Goal: Information Seeking & Learning: Learn about a topic

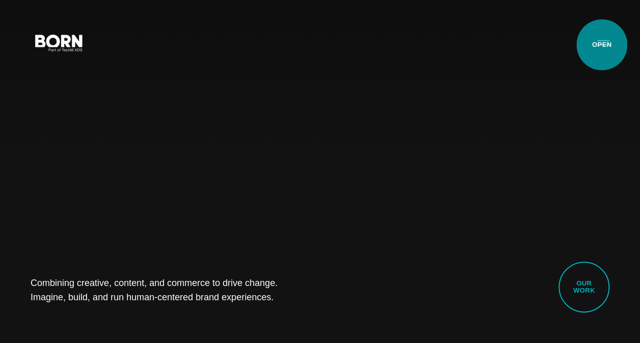
click at [601, 45] on button "Primary Menu" at bounding box center [603, 42] width 24 height 21
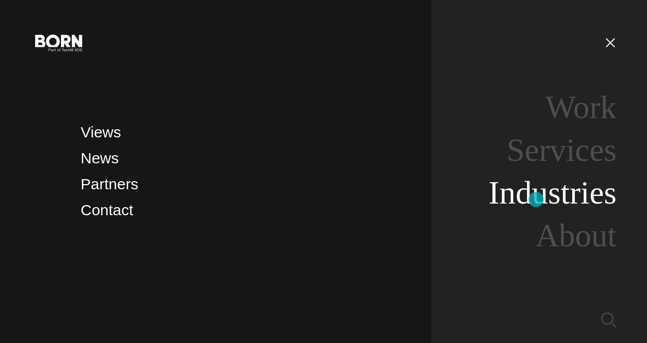
click at [536, 199] on link "Industries" at bounding box center [553, 193] width 128 height 36
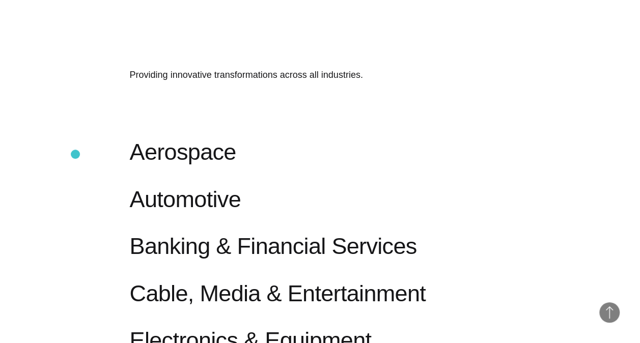
scroll to position [379, 0]
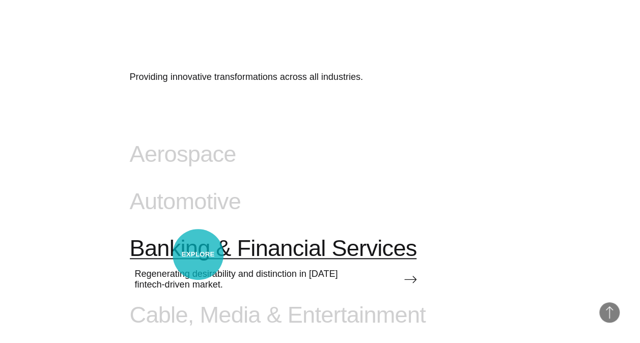
click at [198, 254] on span "Banking & Financial Services" at bounding box center [273, 248] width 287 height 26
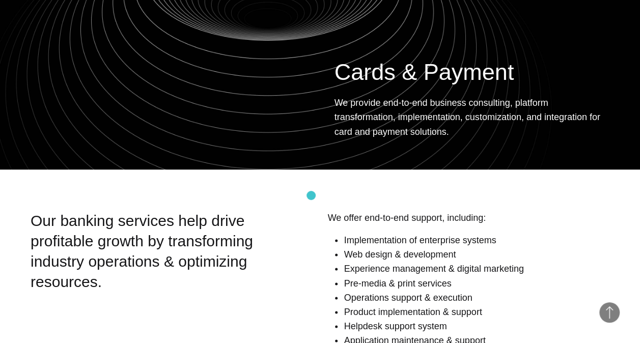
scroll to position [898, 0]
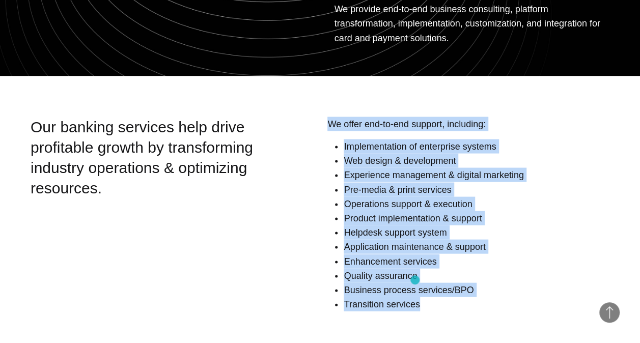
drag, startPoint x: 327, startPoint y: 87, endPoint x: 415, endPoint y: 280, distance: 212.5
drag, startPoint x: 415, startPoint y: 280, endPoint x: 387, endPoint y: 239, distance: 49.8
copy div "We offer end-to-end support, including: Implementation of enterprise systems We…"
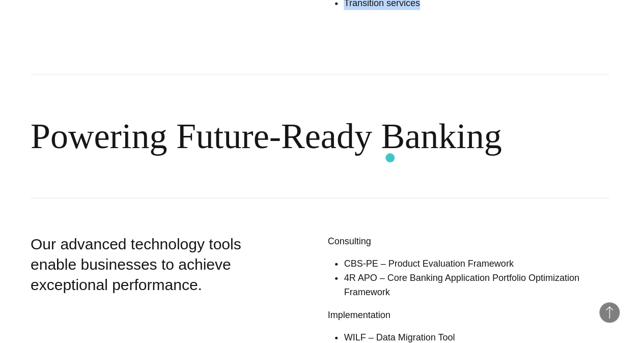
scroll to position [1305, 0]
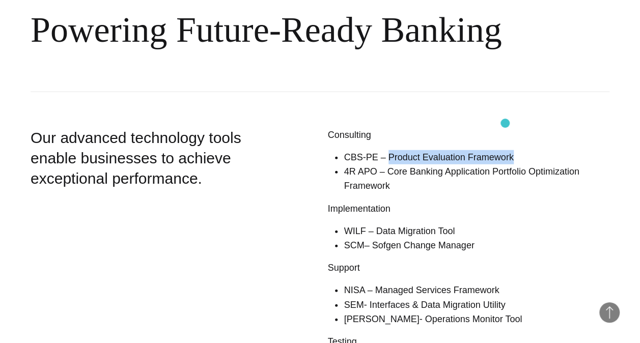
drag, startPoint x: 383, startPoint y: 127, endPoint x: 505, endPoint y: 123, distance: 122.2
click at [505, 150] on li "CBS-PE – Product Evaluation Framework" at bounding box center [476, 157] width 266 height 14
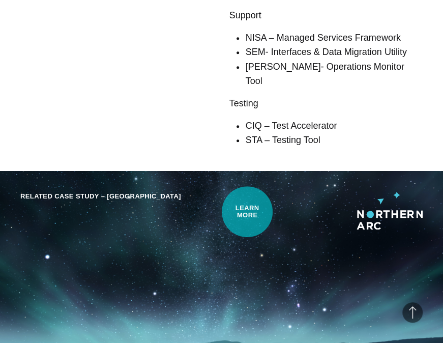
scroll to position [1763, 0]
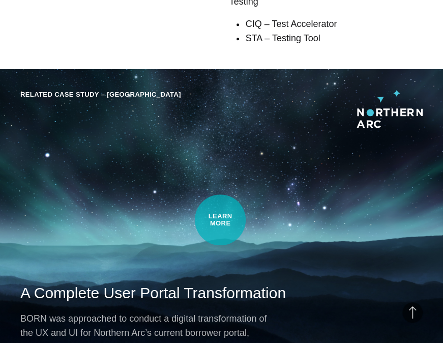
click at [220, 220] on div "Related Case Study – Northern Arc A Complete User Portal Transformation BORN wa…" at bounding box center [221, 221] width 443 height 305
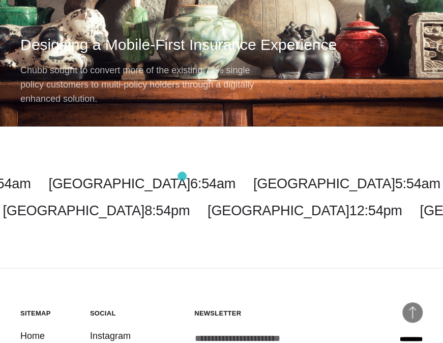
scroll to position [3002, 0]
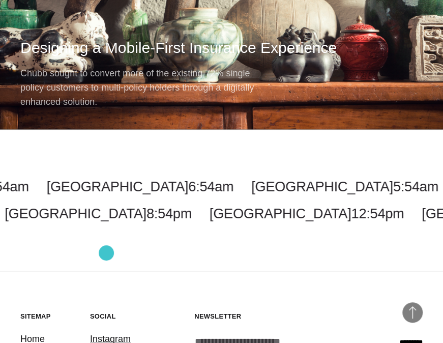
click at [106, 331] on link "Instagram" at bounding box center [110, 338] width 41 height 14
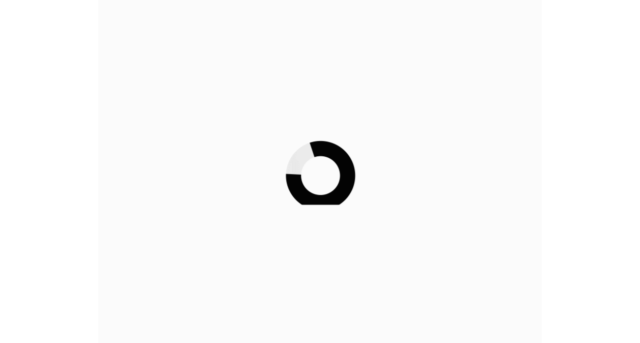
scroll to position [1763, 0]
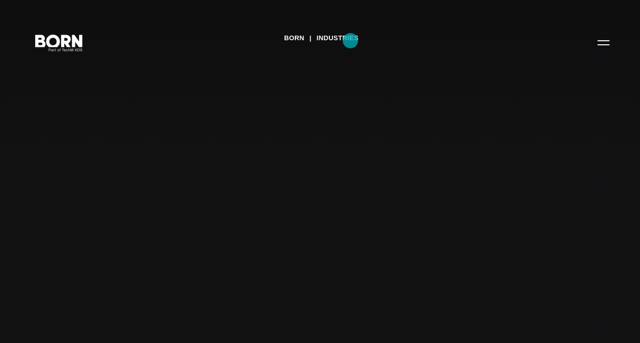
click at [351, 41] on link "Industries" at bounding box center [337, 38] width 42 height 15
click at [299, 37] on link "BORN" at bounding box center [294, 38] width 20 height 15
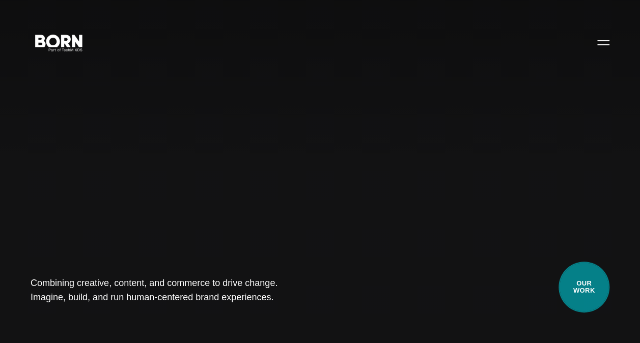
click at [584, 284] on link "Our Work" at bounding box center [583, 287] width 51 height 51
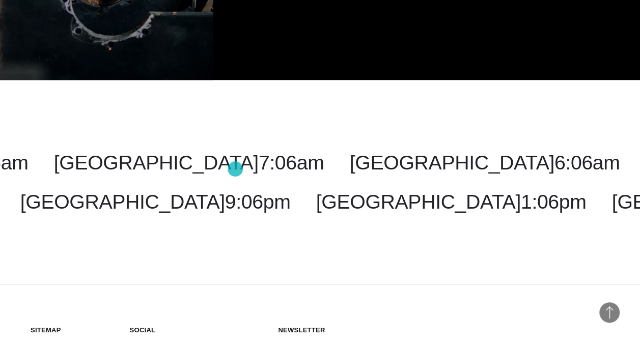
scroll to position [2290, 0]
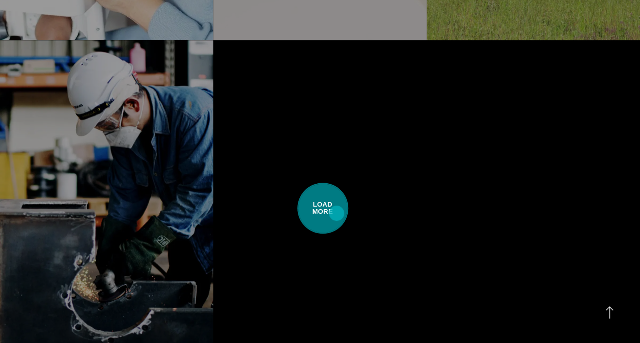
click at [336, 213] on span "Load More" at bounding box center [322, 208] width 51 height 51
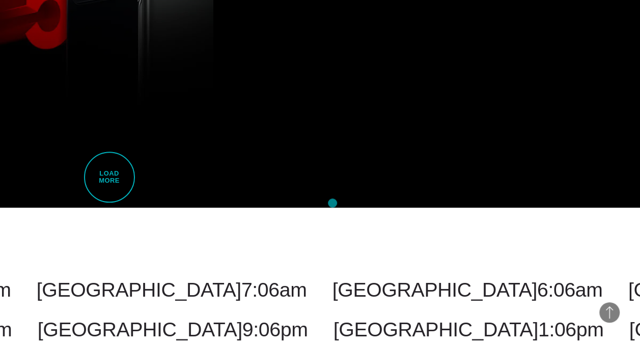
scroll to position [4122, 0]
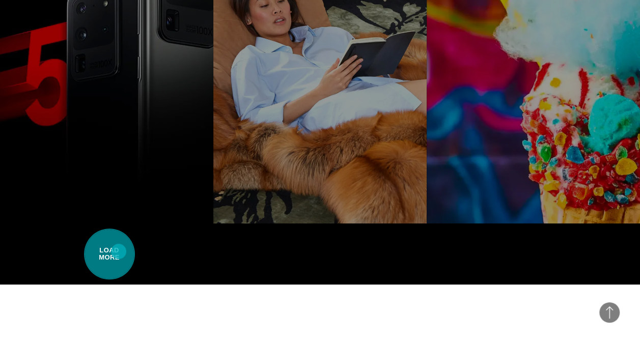
click at [119, 251] on span "Load More" at bounding box center [109, 253] width 51 height 51
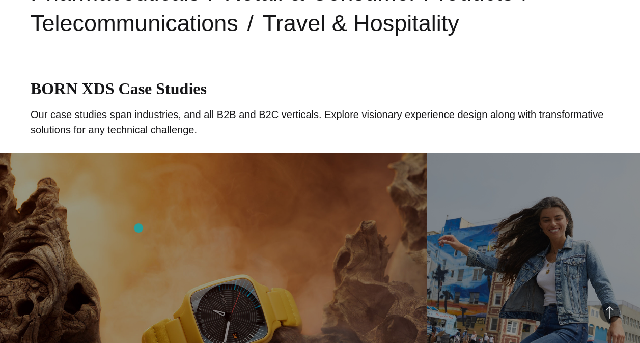
scroll to position [661, 0]
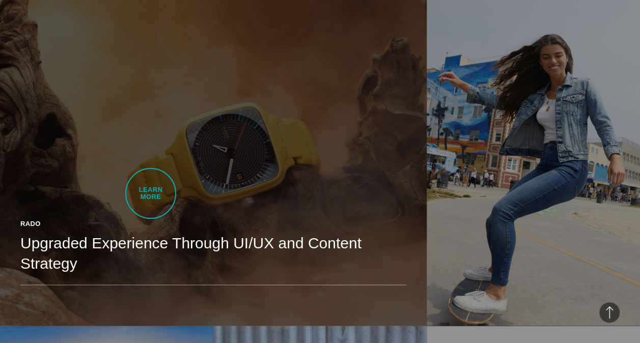
click at [151, 193] on link "Rado Upgraded Experience Through UI/UX and Content Strategy BORN developed Rado…" at bounding box center [213, 158] width 426 height 336
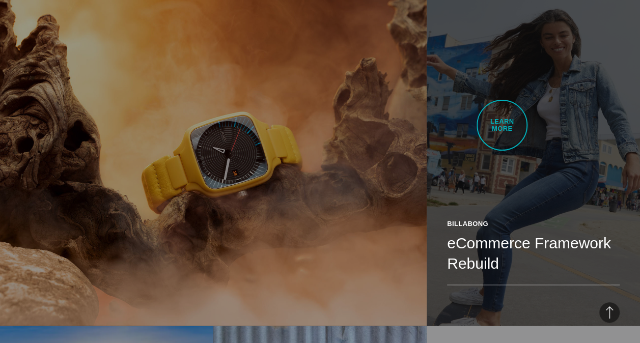
click at [502, 125] on link "Billabong eCommerce Framework Rebuild Enhanced the shopping experience through …" at bounding box center [532, 158] width 213 height 336
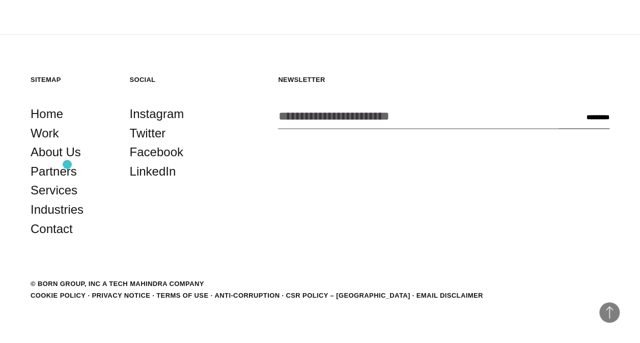
scroll to position [10244, 0]
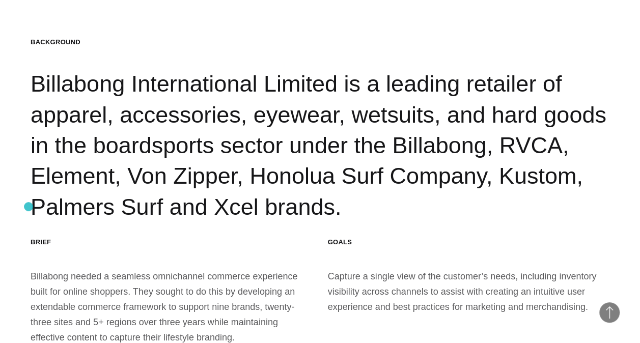
scroll to position [1170, 0]
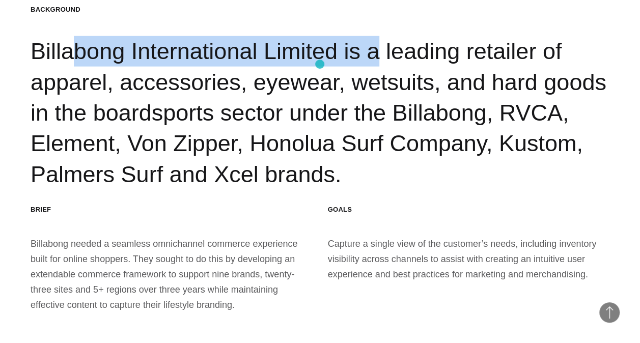
drag, startPoint x: 23, startPoint y: 56, endPoint x: 320, endPoint y: 64, distance: 296.3
click at [320, 64] on section "Background Billabong International Limited is a leading retailer of apparel, ac…" at bounding box center [320, 158] width 640 height 389
drag, startPoint x: 320, startPoint y: 64, endPoint x: 290, endPoint y: 60, distance: 29.9
copy div "Billabong International Limited"
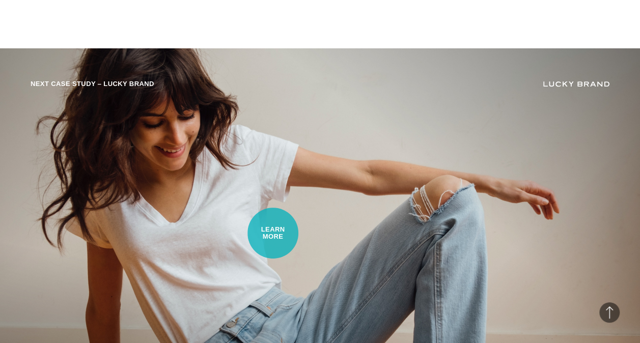
scroll to position [8315, 0]
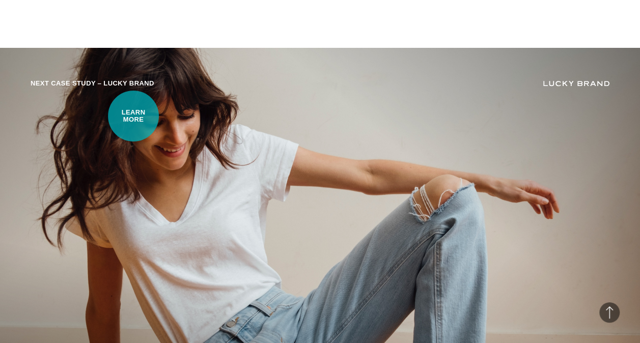
click at [133, 116] on div "Next Case Study – Lucky Brand Online Experience Refresh Lucky Brand’s overall c…" at bounding box center [320, 254] width 640 height 412
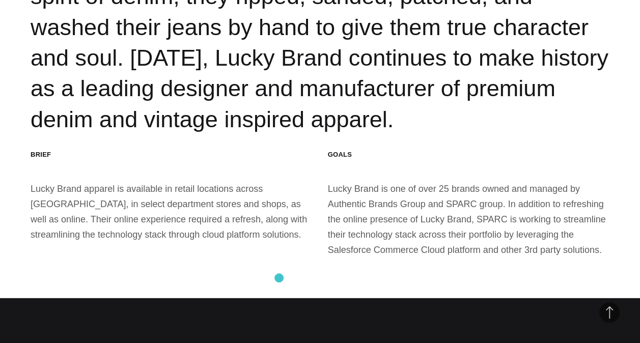
scroll to position [1637, 0]
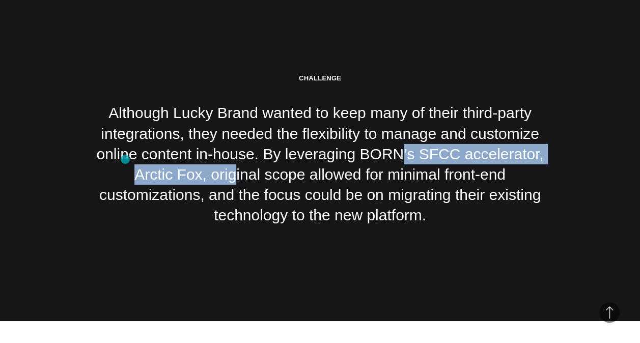
drag, startPoint x: 342, startPoint y: 136, endPoint x: 125, endPoint y: 159, distance: 218.0
click at [125, 159] on div "Challenge Although Lucky Brand wanted to keep many of their third-party integra…" at bounding box center [320, 150] width 458 height 152
drag, startPoint x: 125, startPoint y: 159, endPoint x: 118, endPoint y: 155, distance: 8.5
copy div "BORN’s SFCC accelerator, Arctic Fox,"
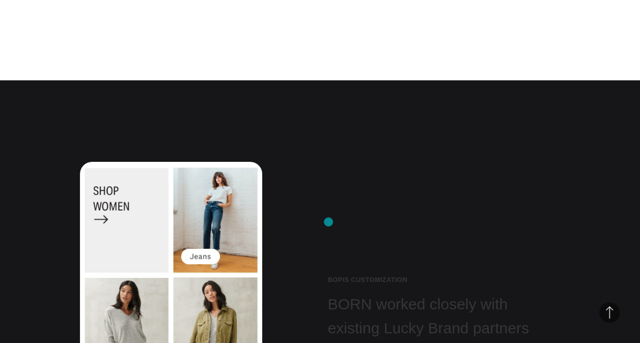
scroll to position [5403, 0]
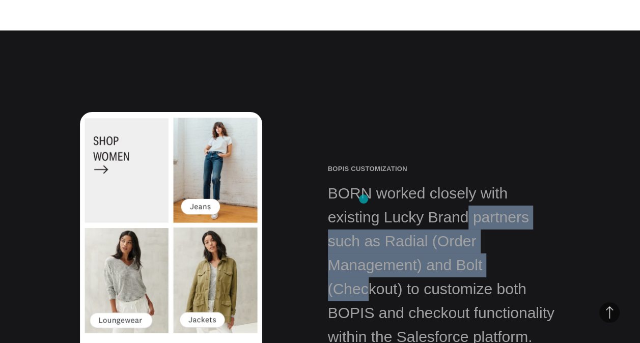
drag, startPoint x: 334, startPoint y: 198, endPoint x: 366, endPoint y: 199, distance: 32.6
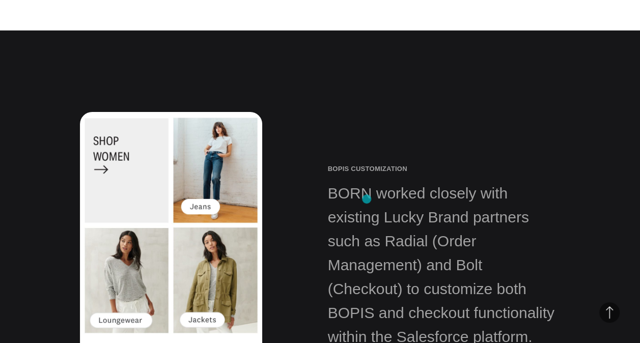
drag, startPoint x: 366, startPoint y: 199, endPoint x: 347, endPoint y: 195, distance: 19.7
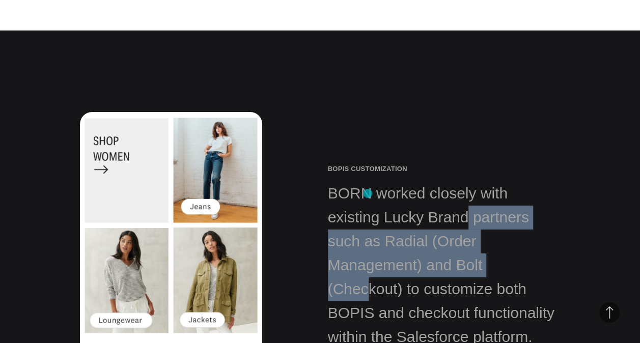
drag, startPoint x: 325, startPoint y: 193, endPoint x: 367, endPoint y: 193, distance: 42.2
drag, startPoint x: 367, startPoint y: 193, endPoint x: 396, endPoint y: 196, distance: 28.7
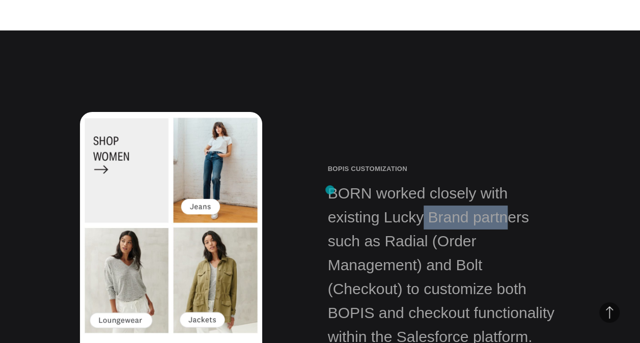
drag, startPoint x: 408, startPoint y: 195, endPoint x: 330, endPoint y: 190, distance: 78.1
copy div "Lucky Brand"
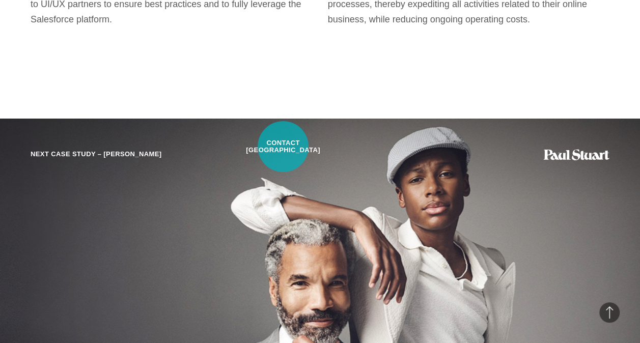
scroll to position [8307, 0]
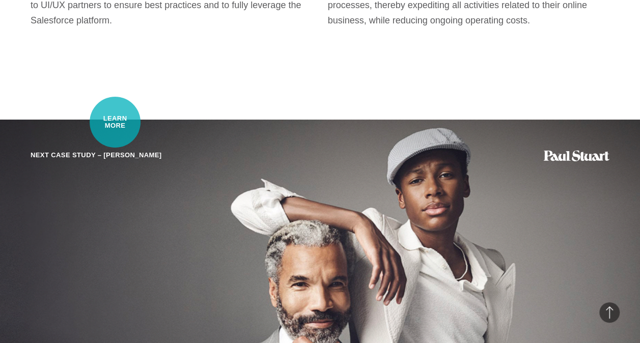
click at [115, 150] on div "Next Case Study – Paul Stuart" at bounding box center [96, 155] width 131 height 11
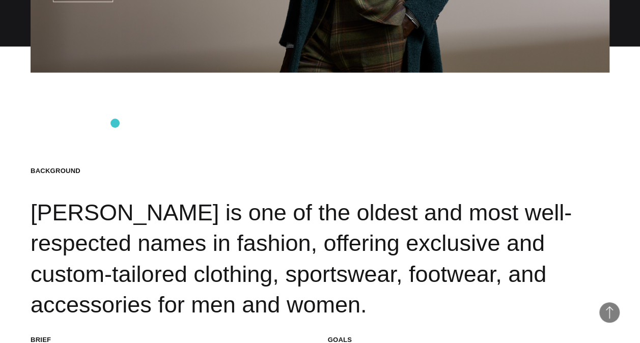
scroll to position [865, 0]
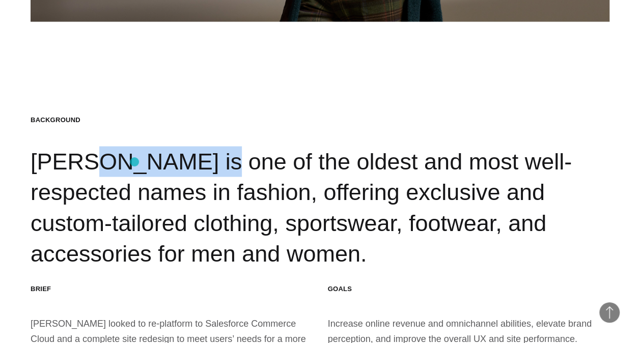
drag, startPoint x: 26, startPoint y: 155, endPoint x: 134, endPoint y: 162, distance: 108.6
click at [134, 162] on section "Background [PERSON_NAME] is one of the oldest and most well-respected names in …" at bounding box center [320, 238] width 640 height 343
drag, startPoint x: 134, startPoint y: 162, endPoint x: 129, endPoint y: 162, distance: 5.6
copy div "[PERSON_NAME]"
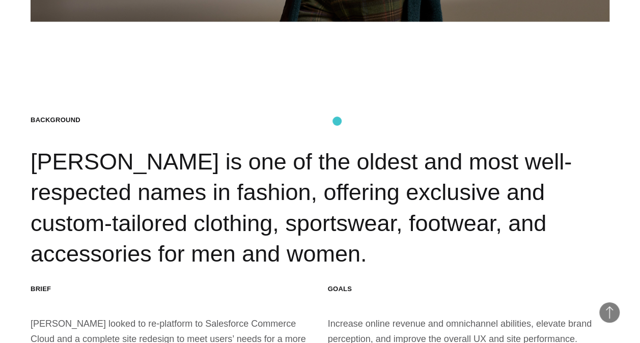
click at [337, 121] on h2 "Background" at bounding box center [320, 119] width 579 height 9
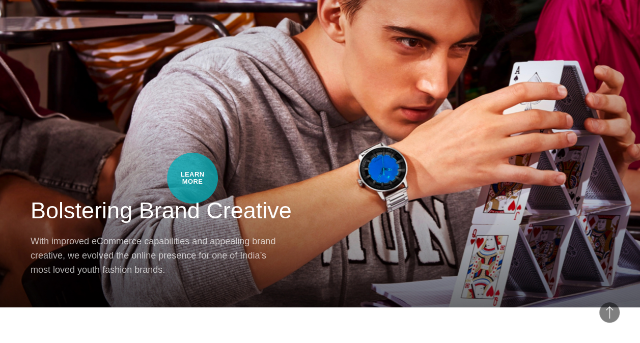
scroll to position [4630, 0]
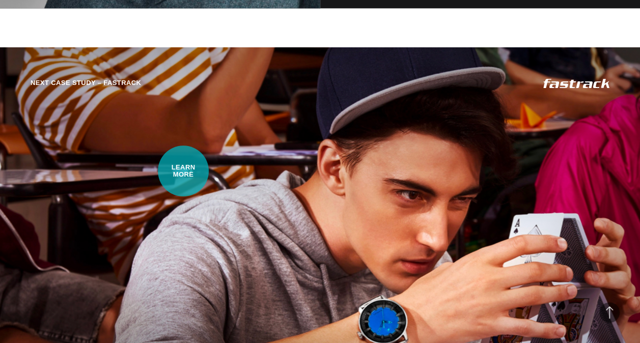
click at [183, 171] on div "Next Case Study – Fastrack Bolstering Brand Creative With improved eCommerce ca…" at bounding box center [320, 253] width 640 height 412
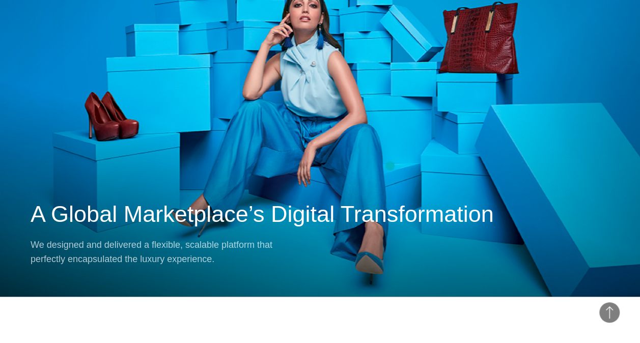
scroll to position [7734, 0]
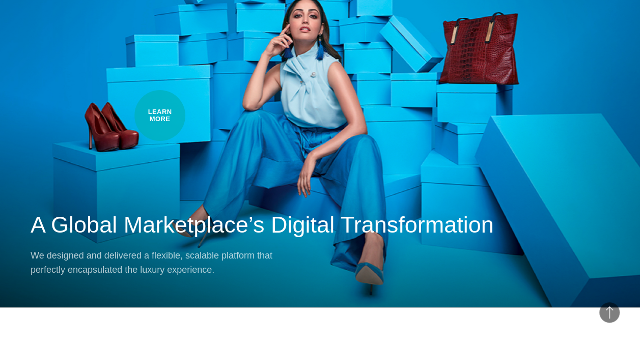
click at [160, 116] on div "Next Case Study – Tata Cliq A Global Marketplace’s Digital Transformation We de…" at bounding box center [320, 101] width 640 height 412
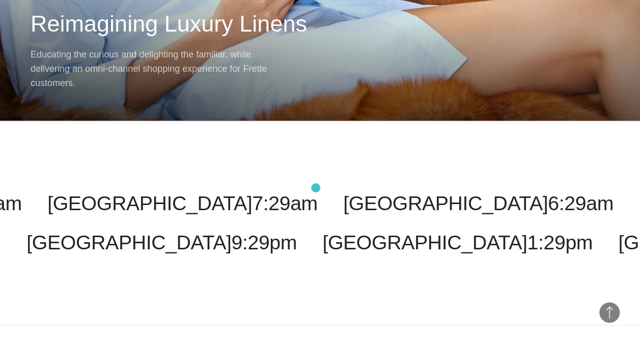
scroll to position [6016, 0]
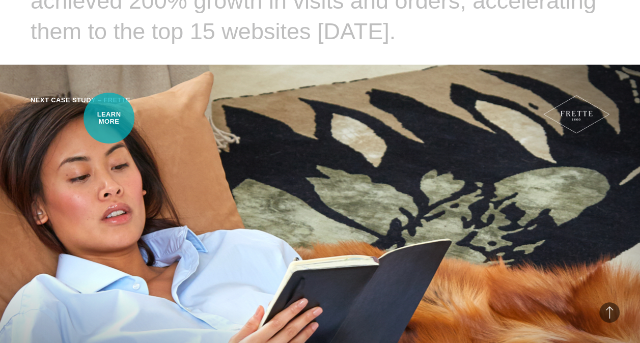
click at [109, 118] on div "Next Case Study – Frette" at bounding box center [81, 114] width 100 height 38
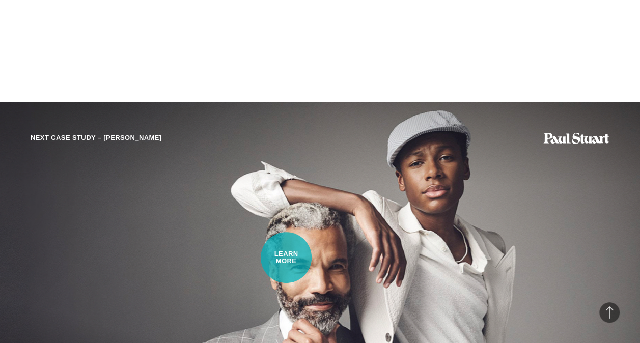
scroll to position [7785, 0]
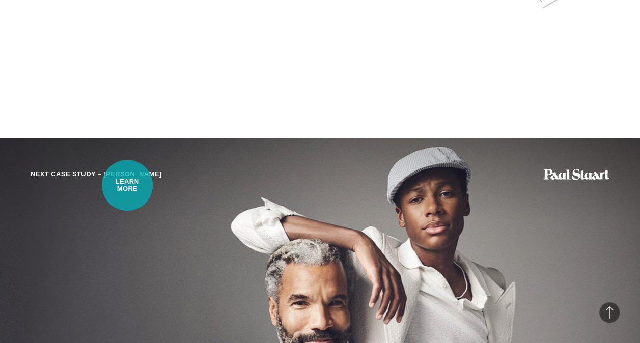
click at [127, 180] on div "Next Case Study – Paul Stuart" at bounding box center [96, 174] width 131 height 11
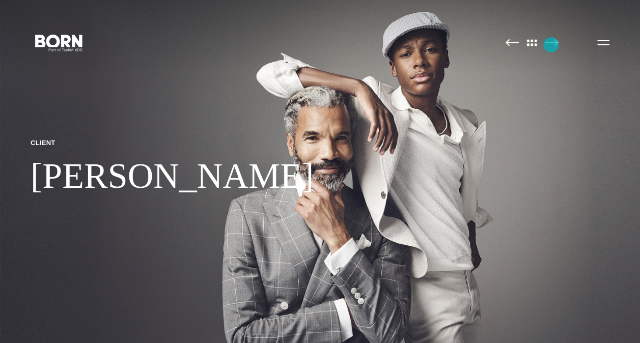
click at [551, 45] on img at bounding box center [551, 43] width 14 height 8
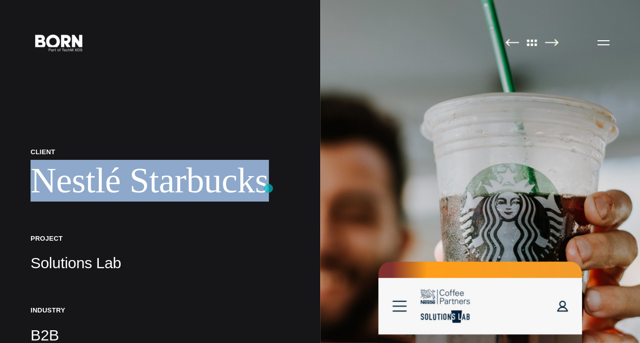
drag, startPoint x: 30, startPoint y: 187, endPoint x: 268, endPoint y: 188, distance: 238.1
drag, startPoint x: 268, startPoint y: 188, endPoint x: 252, endPoint y: 189, distance: 15.8
copy h1 "Nestlé Starbucks"
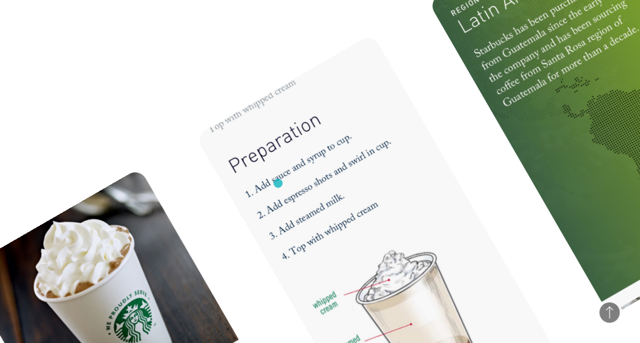
scroll to position [5903, 0]
